Goal: Check status

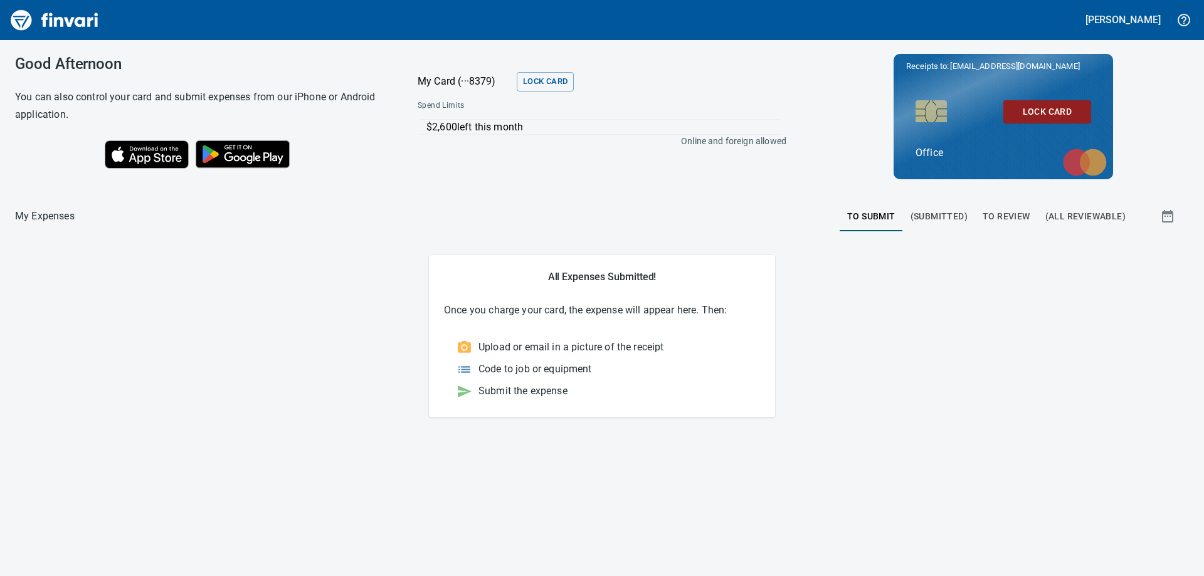
click at [1016, 217] on span "To Review" at bounding box center [1006, 217] width 48 height 16
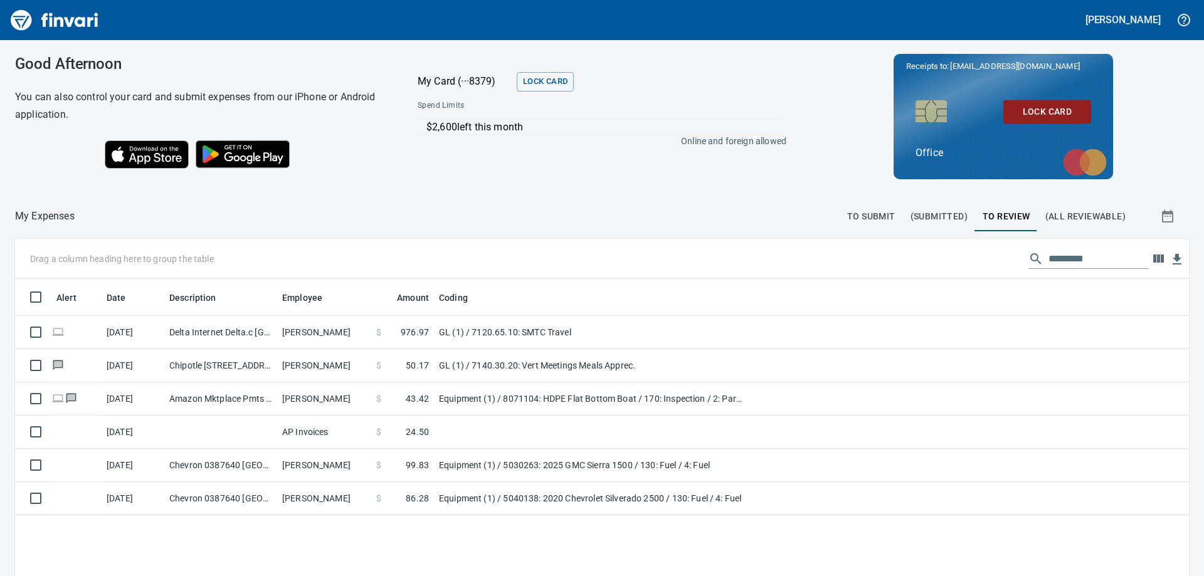
scroll to position [429, 1155]
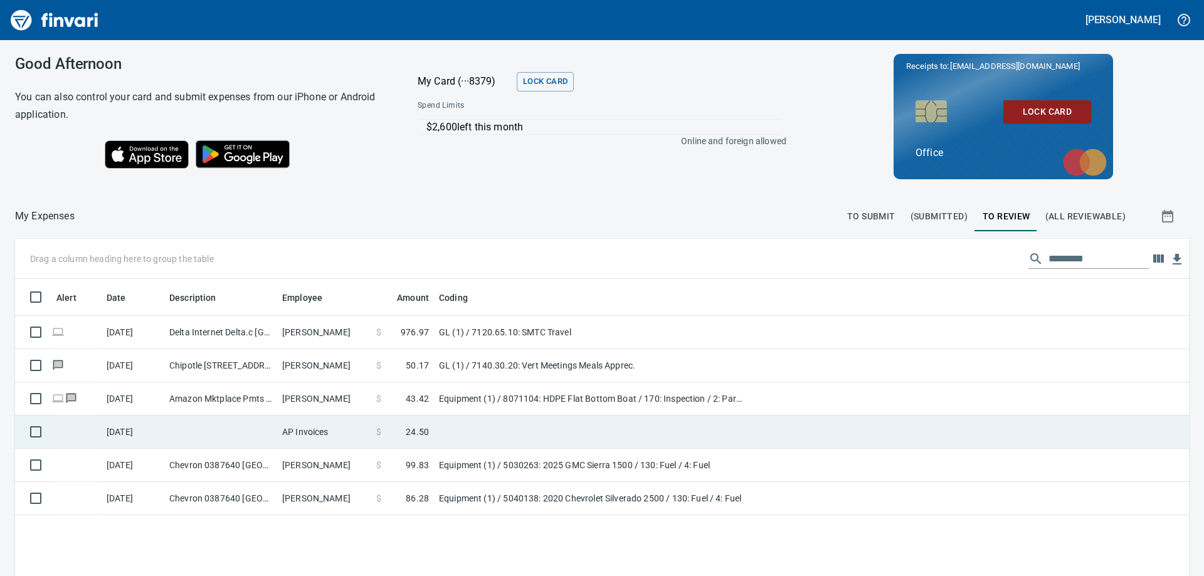
click at [448, 426] on td at bounding box center [590, 432] width 313 height 33
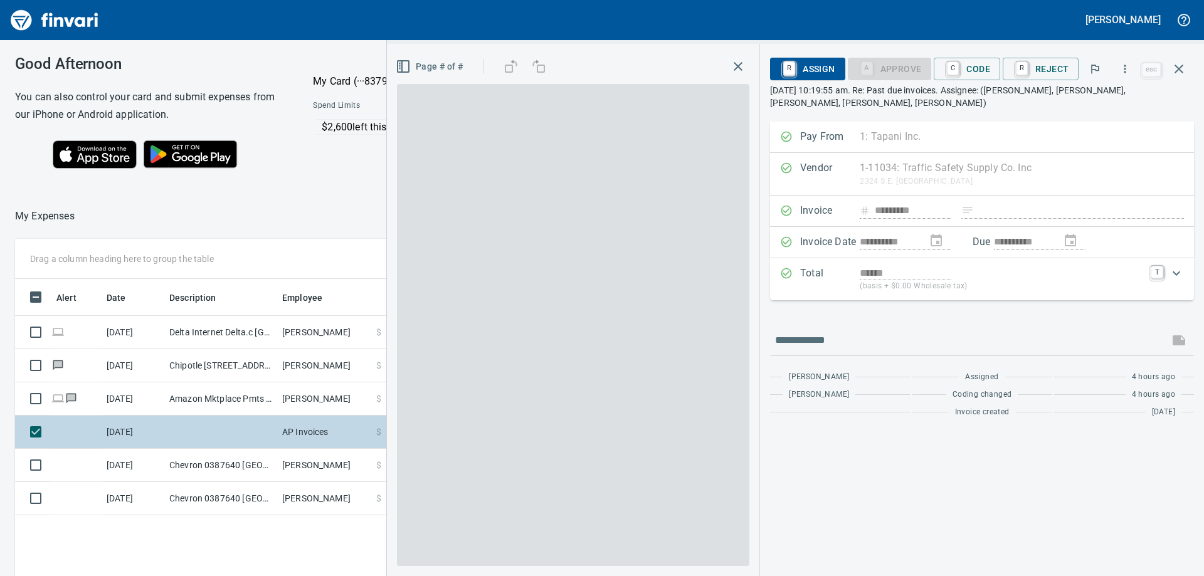
scroll to position [429, 841]
